Goal: Information Seeking & Learning: Find specific page/section

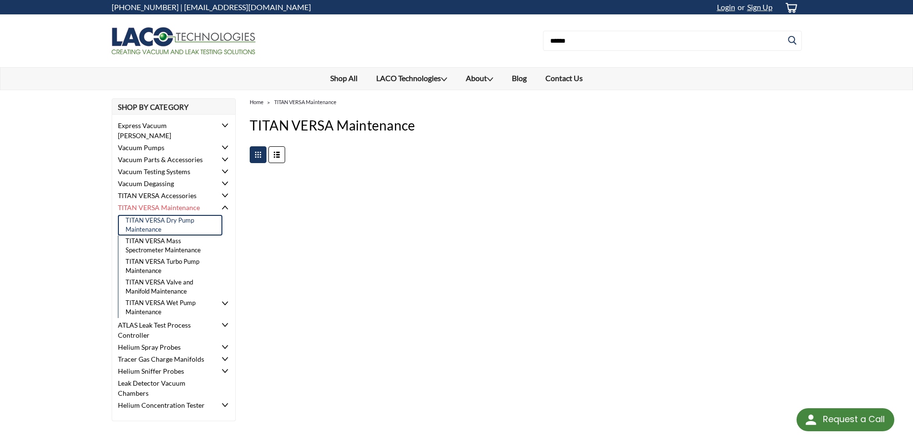
click at [175, 215] on link "TITAN VERSA Dry Pump Maintenance" at bounding box center [170, 225] width 105 height 21
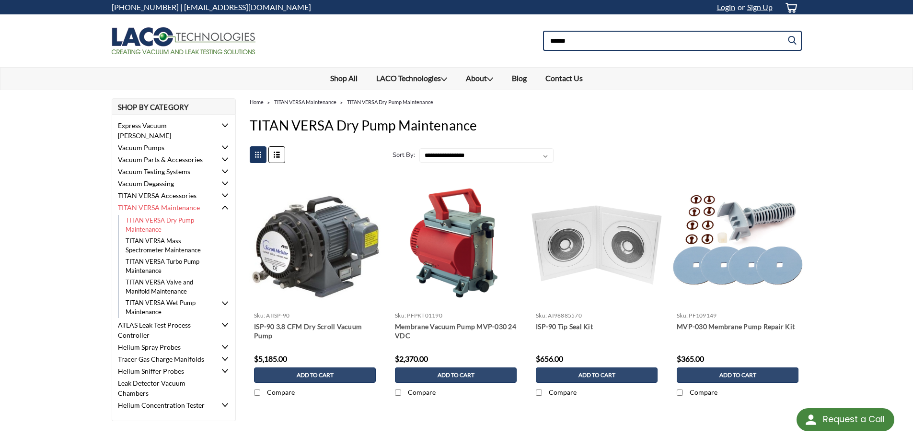
click at [568, 36] on input at bounding box center [672, 41] width 259 height 20
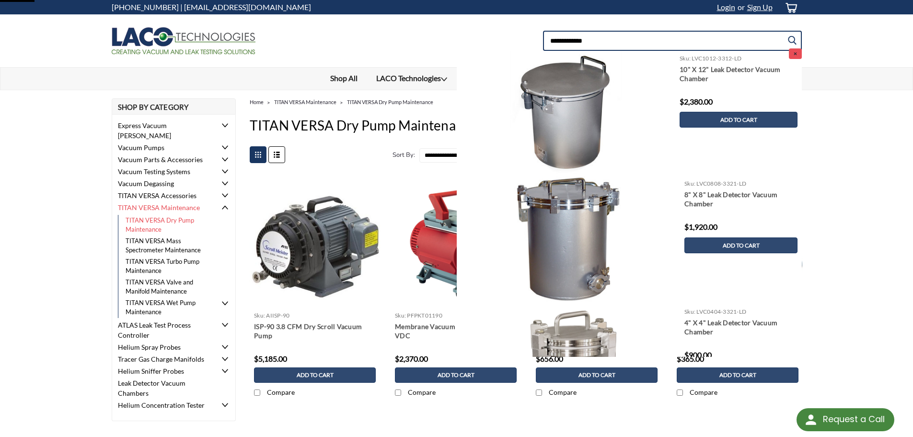
type input "**********"
click at [787, 31] on input "submit" at bounding box center [794, 40] width 14 height 19
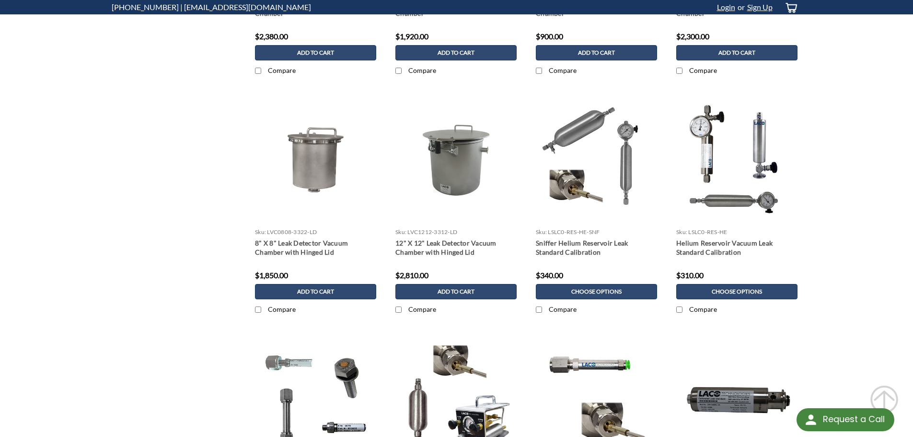
scroll to position [431, 0]
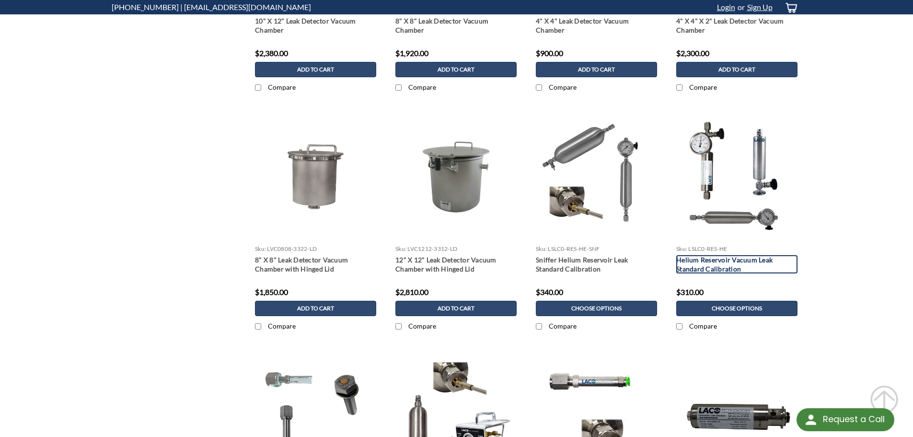
click at [709, 264] on link "Helium Reservoir Vacuum Leak Standard Calibration" at bounding box center [736, 264] width 121 height 18
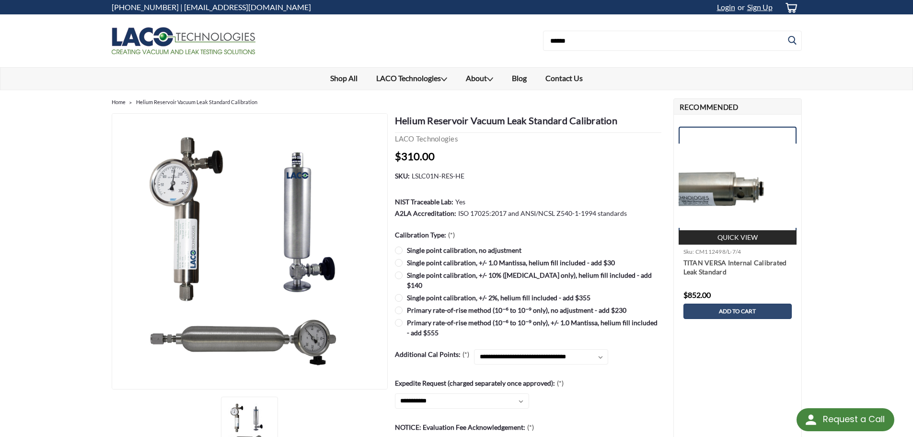
click at [740, 186] on img at bounding box center [738, 185] width 118 height 84
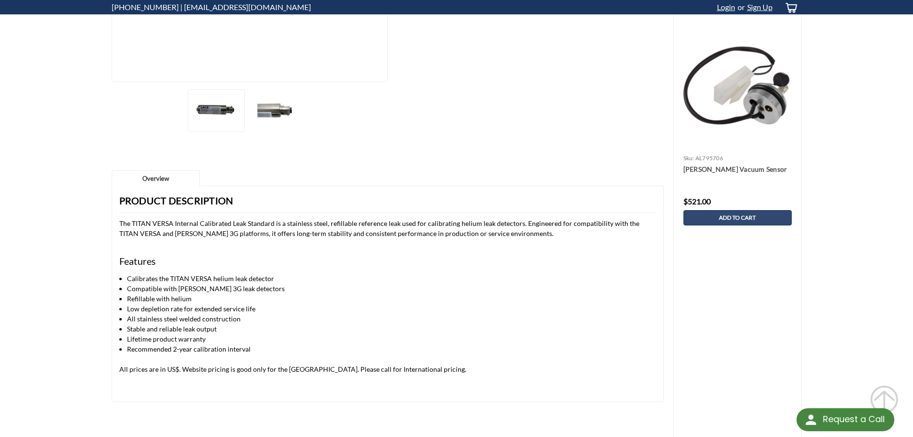
scroll to position [336, 0]
